Goal: Transaction & Acquisition: Purchase product/service

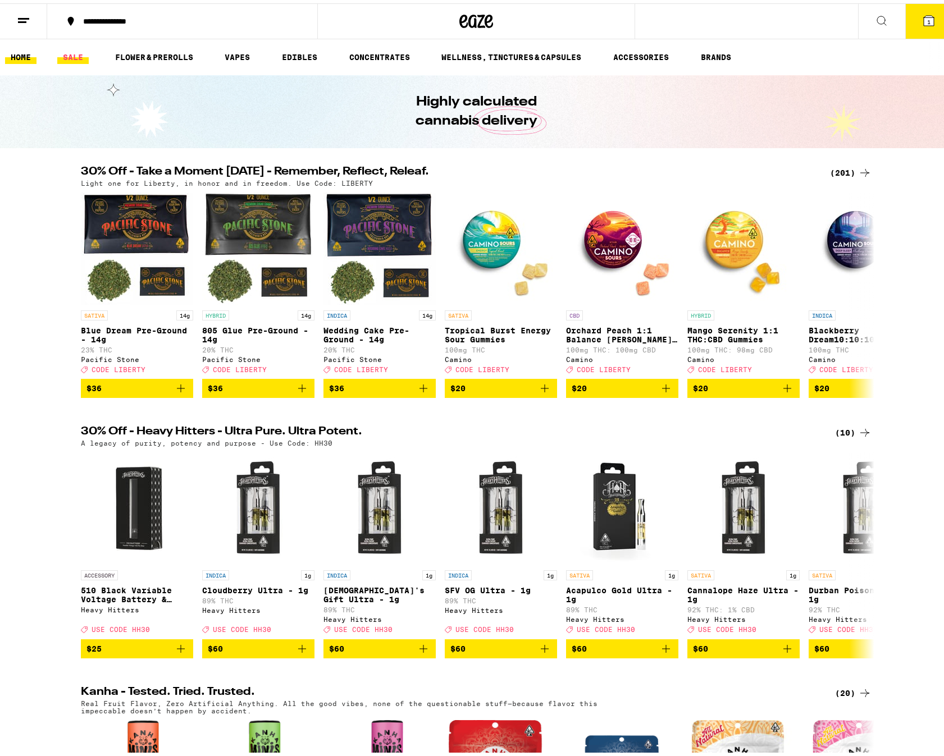
click at [77, 57] on link "SALE" at bounding box center [72, 53] width 31 height 13
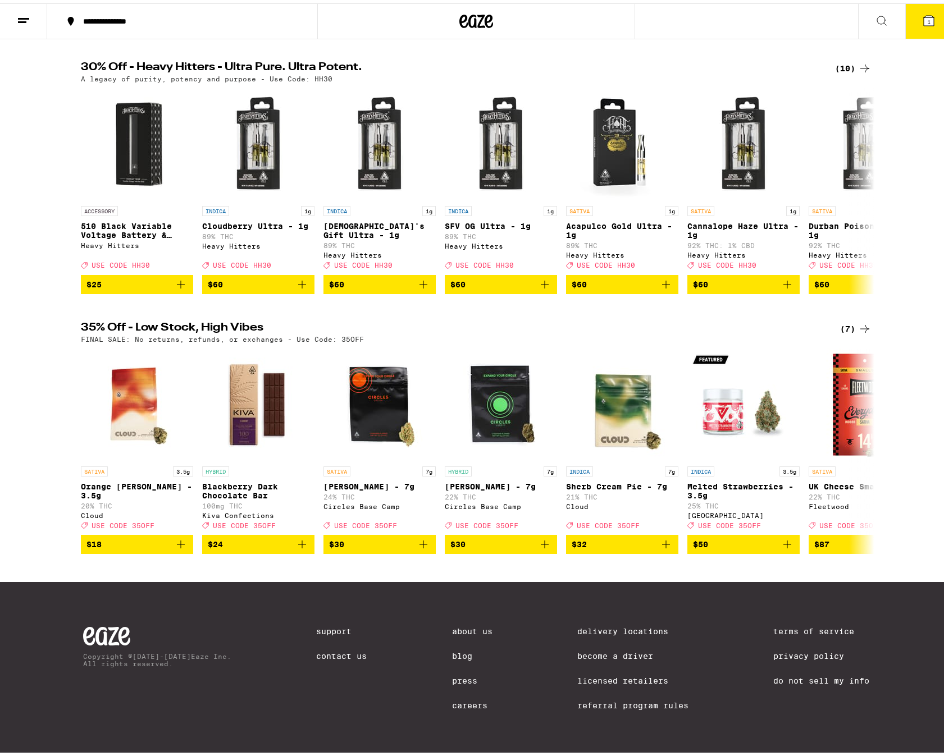
scroll to position [390, 0]
click at [848, 319] on div "(7)" at bounding box center [855, 325] width 31 height 13
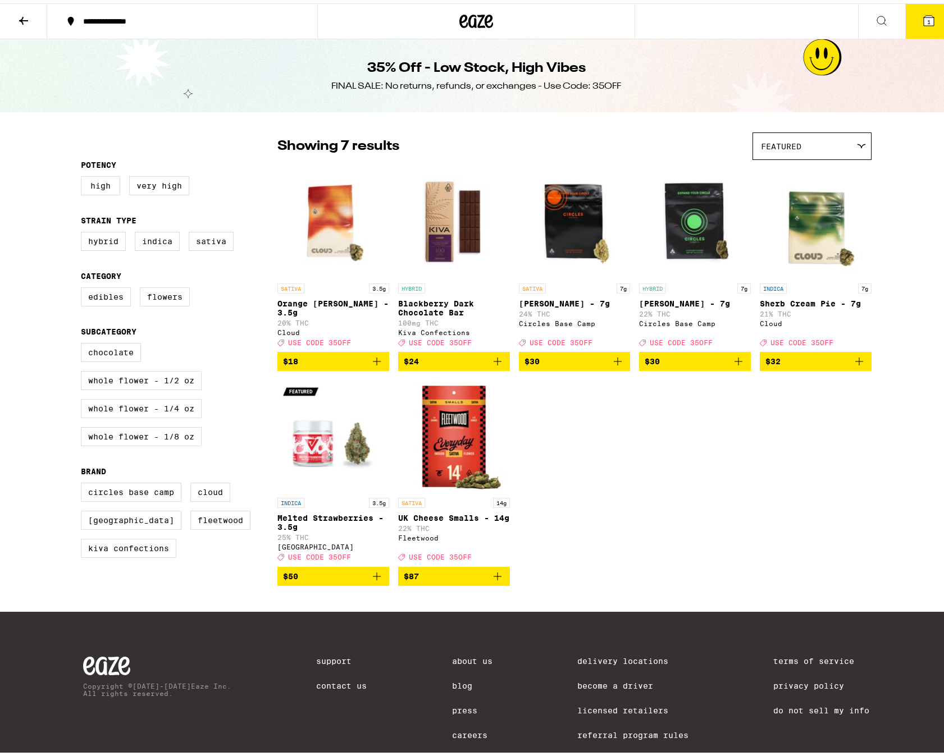
click at [760, 465] on div "SATIVA 3.5g Orange [PERSON_NAME] - 3.5g 20% THC Cloud Deal Created with Sketch.…" at bounding box center [574, 372] width 594 height 421
